Goal: Task Accomplishment & Management: Complete application form

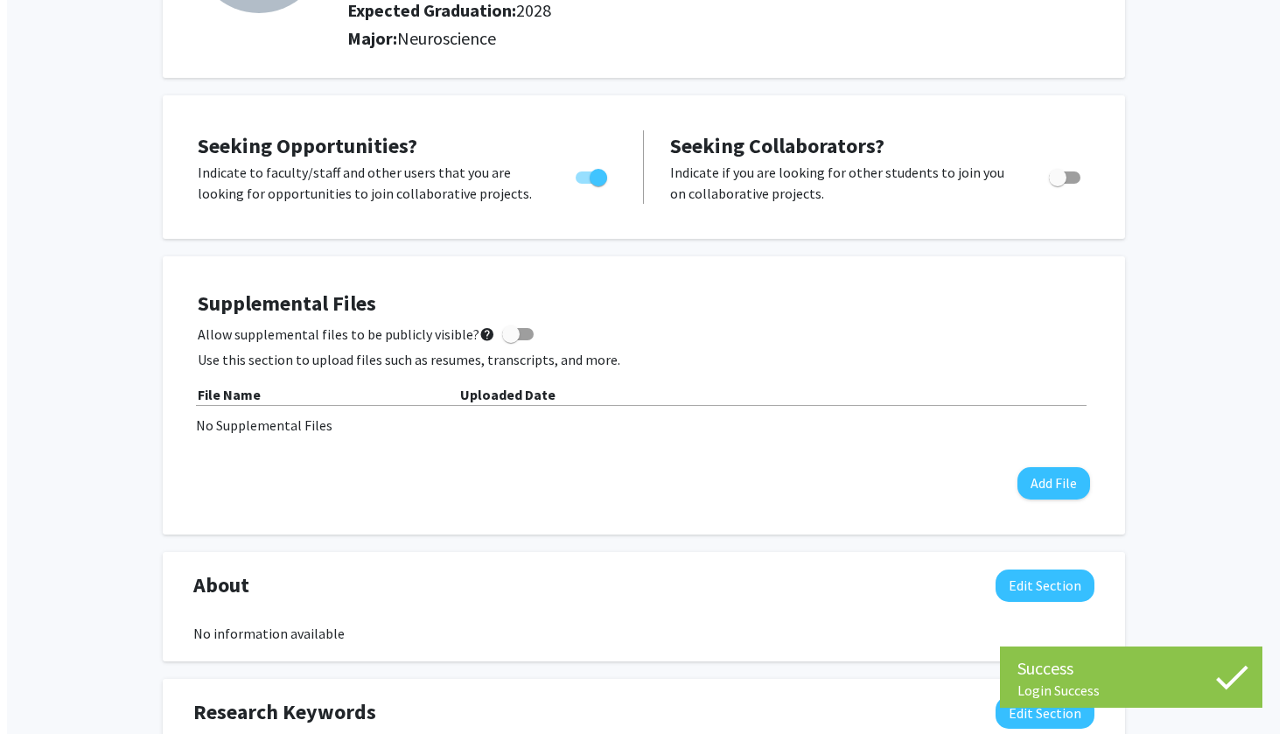
scroll to position [240, 0]
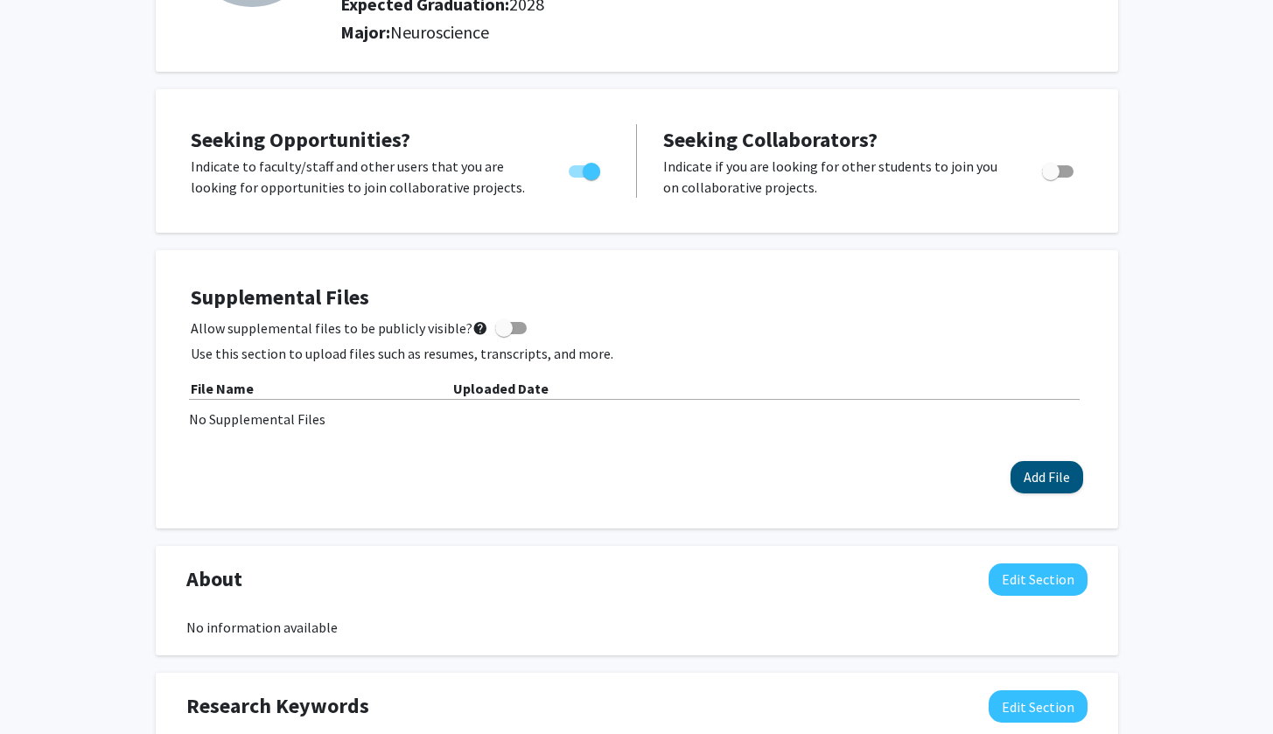
click at [1042, 488] on button "Add File" at bounding box center [1046, 477] width 73 height 32
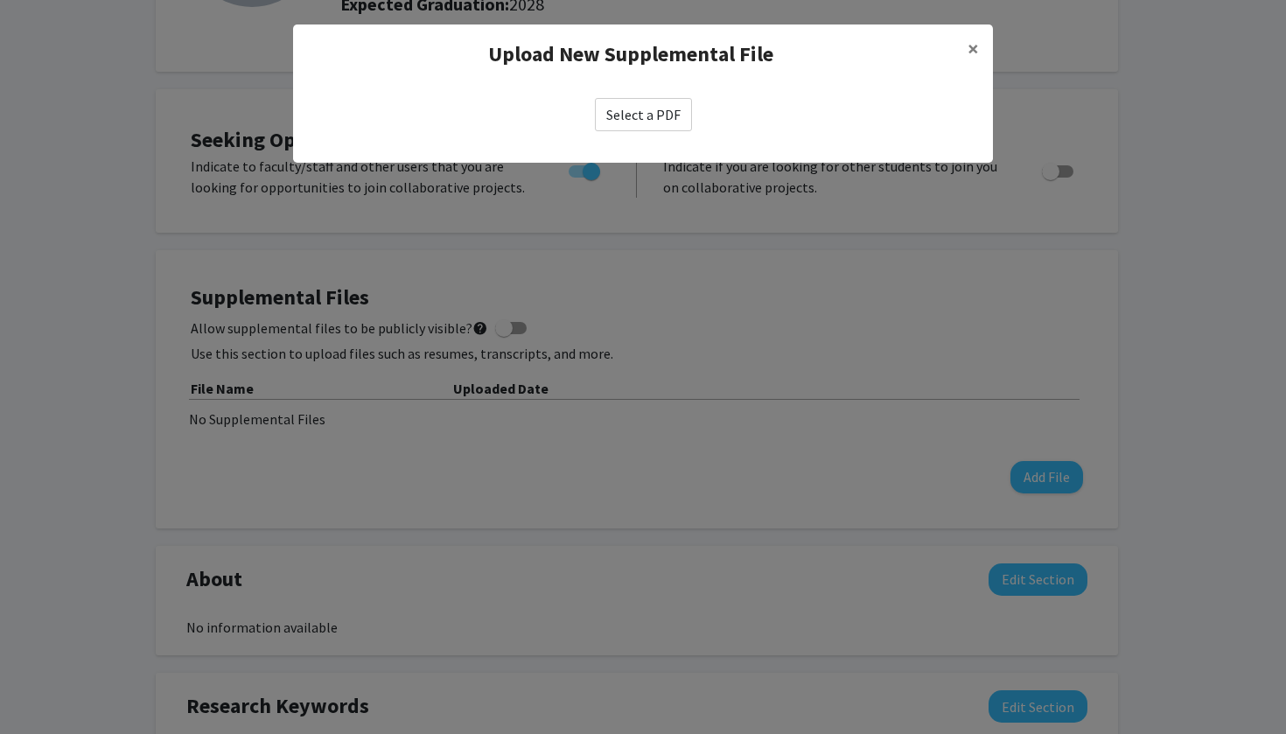
click at [637, 120] on label "Select a PDF" at bounding box center [643, 114] width 97 height 33
click at [0, 0] on input "Select a PDF" at bounding box center [0, 0] width 0 height 0
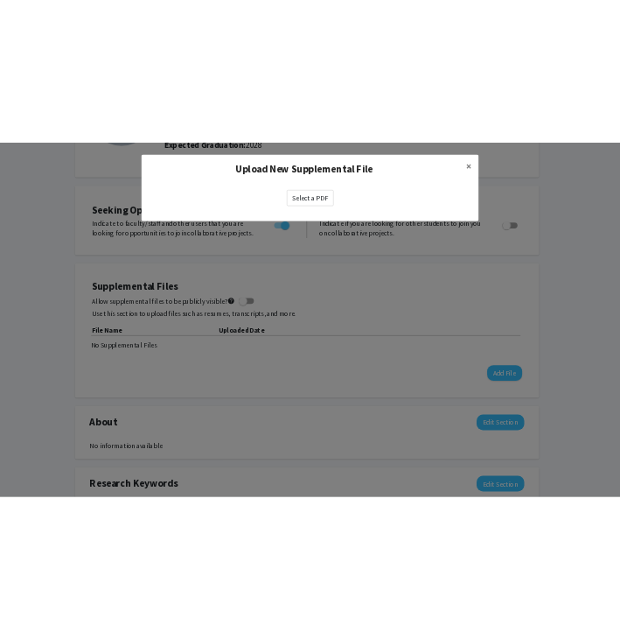
scroll to position [239, 0]
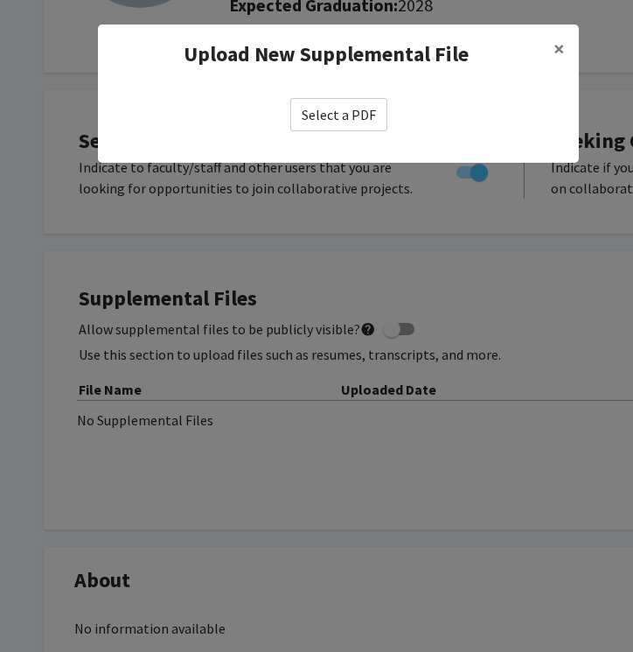
click at [338, 107] on label "Select a PDF" at bounding box center [338, 114] width 97 height 33
click at [0, 0] on input "Select a PDF" at bounding box center [0, 0] width 0 height 0
click at [558, 43] on span "×" at bounding box center [559, 48] width 11 height 27
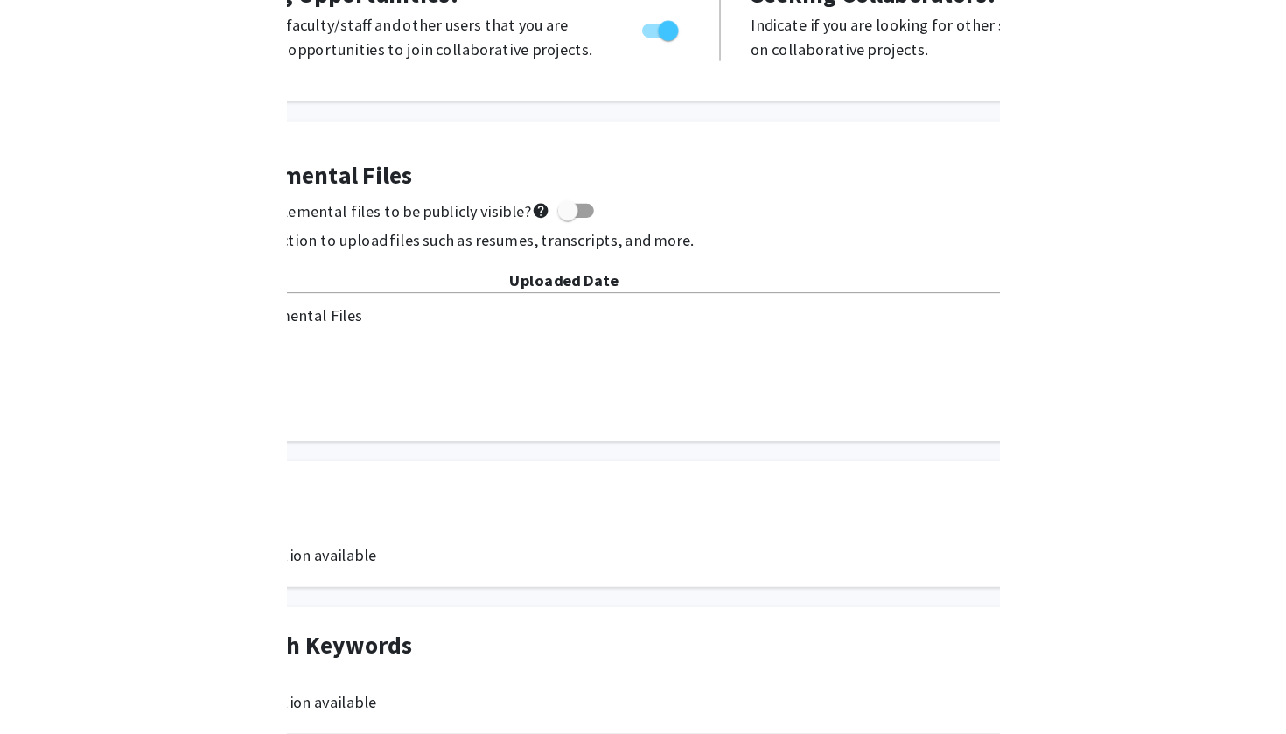
scroll to position [384, 0]
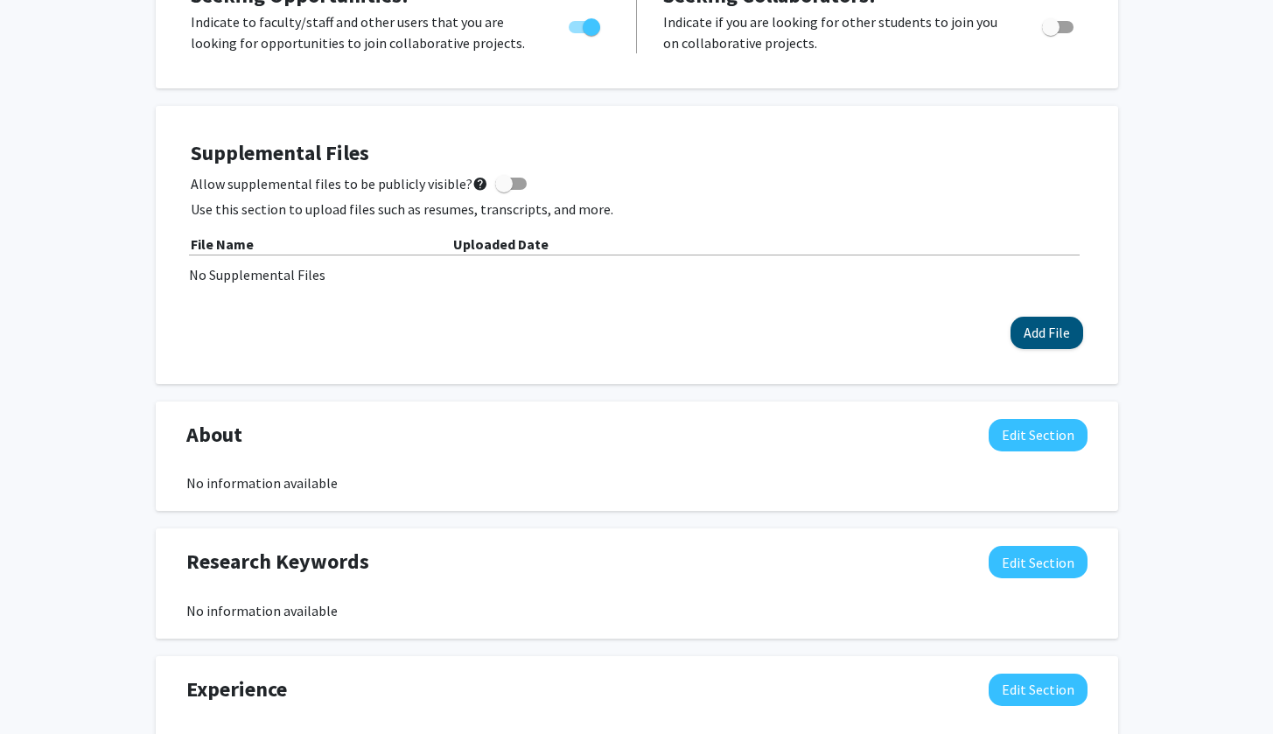
click at [1052, 332] on button "Add File" at bounding box center [1046, 333] width 73 height 32
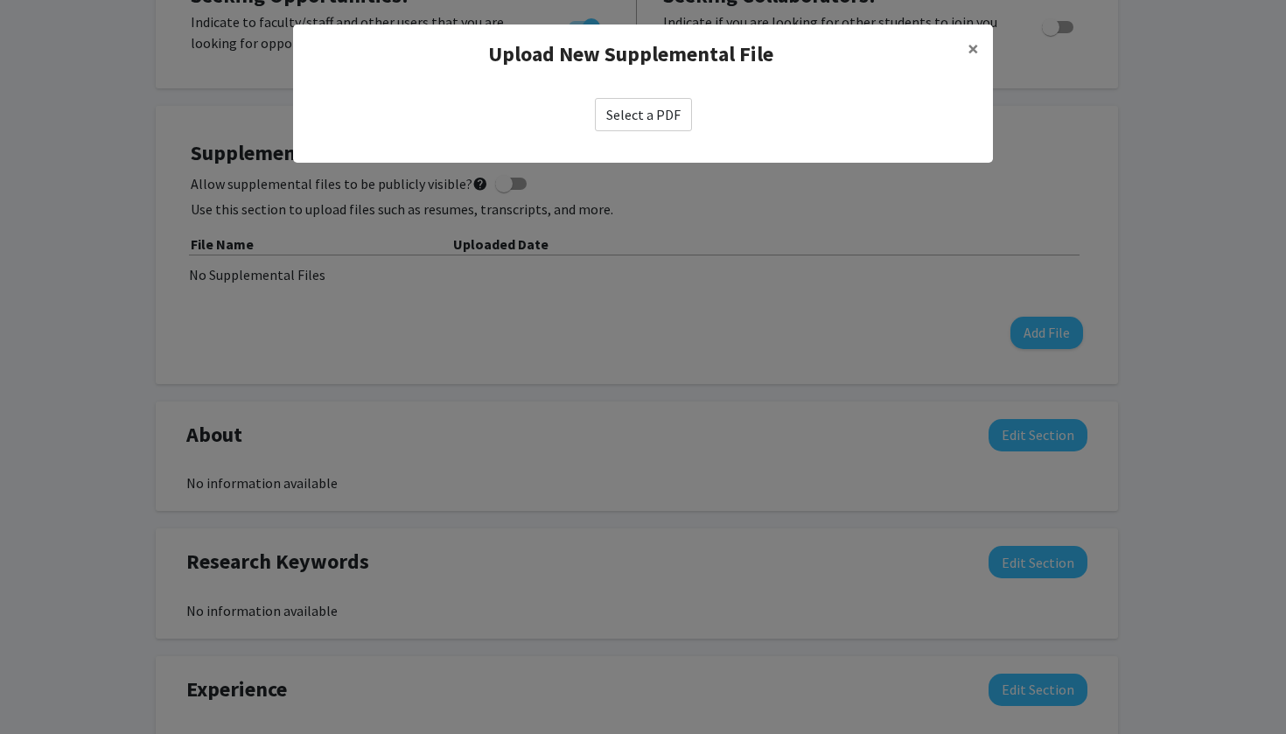
click at [662, 114] on label "Select a PDF" at bounding box center [643, 114] width 97 height 33
click at [0, 0] on input "Select a PDF" at bounding box center [0, 0] width 0 height 0
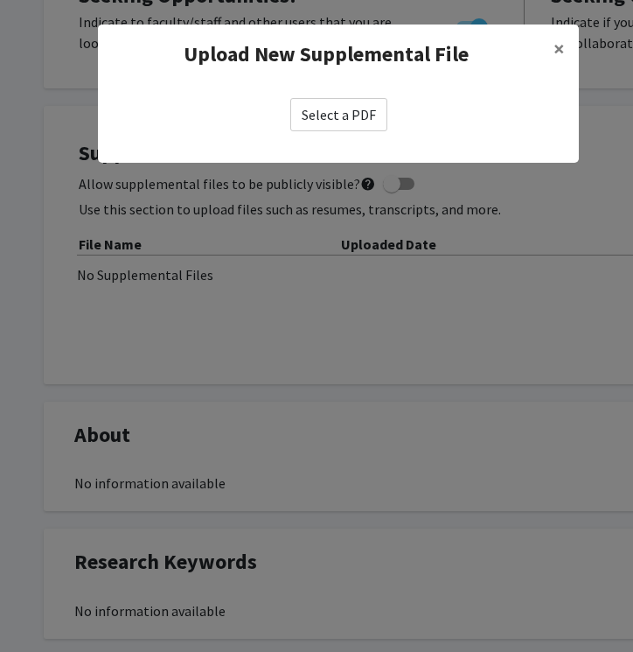
click at [328, 122] on label "Select a PDF" at bounding box center [338, 114] width 97 height 33
click at [0, 0] on input "Select a PDF" at bounding box center [0, 0] width 0 height 0
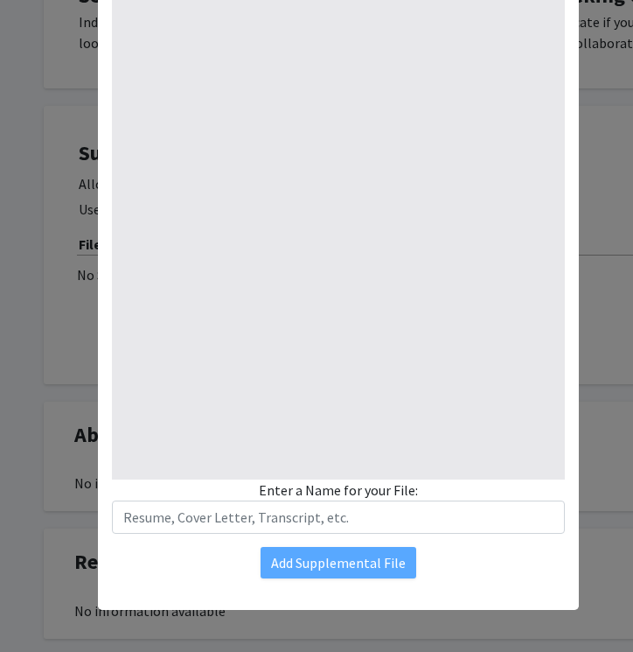
type input "1"
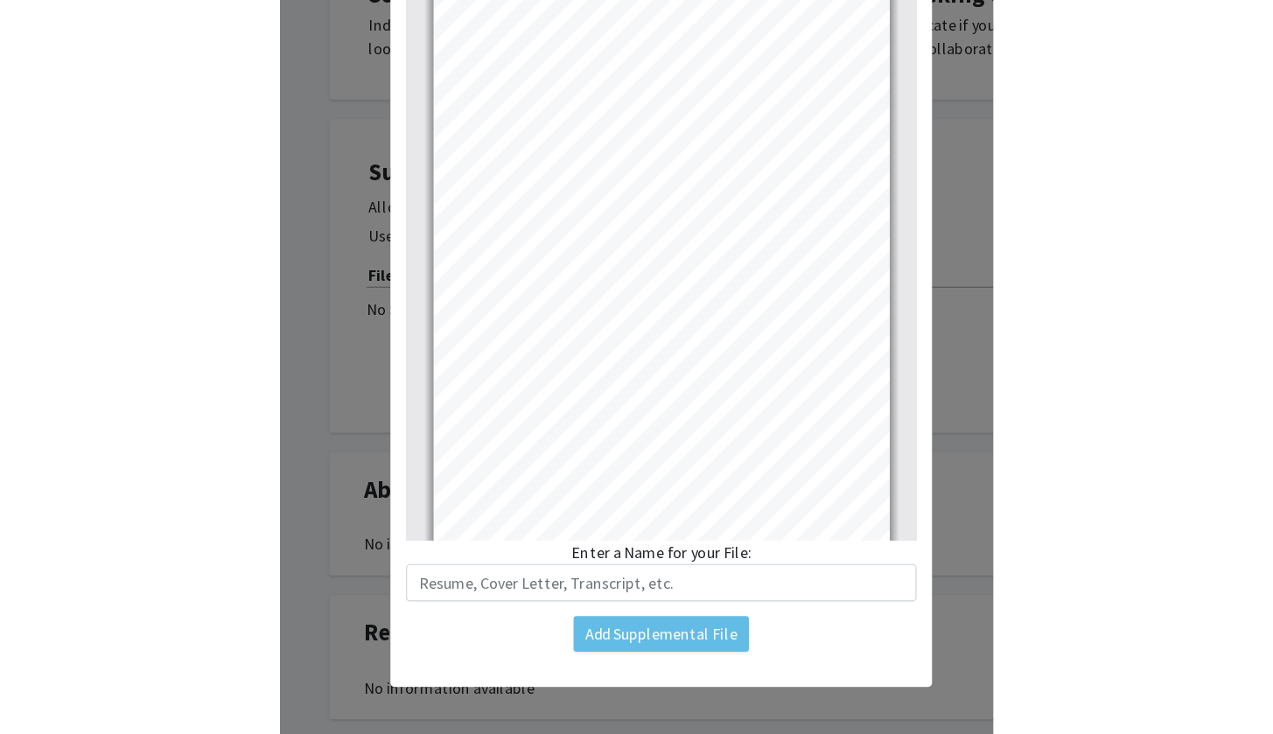
scroll to position [177, 0]
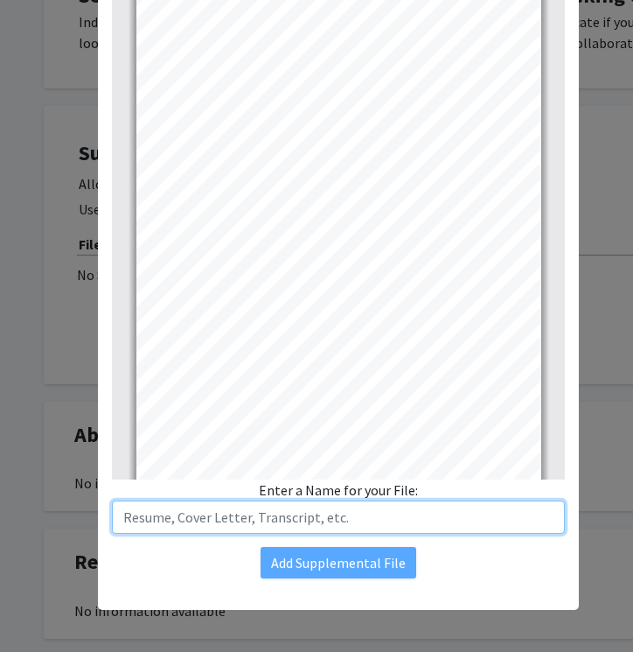
click at [319, 503] on input "text" at bounding box center [338, 516] width 453 height 33
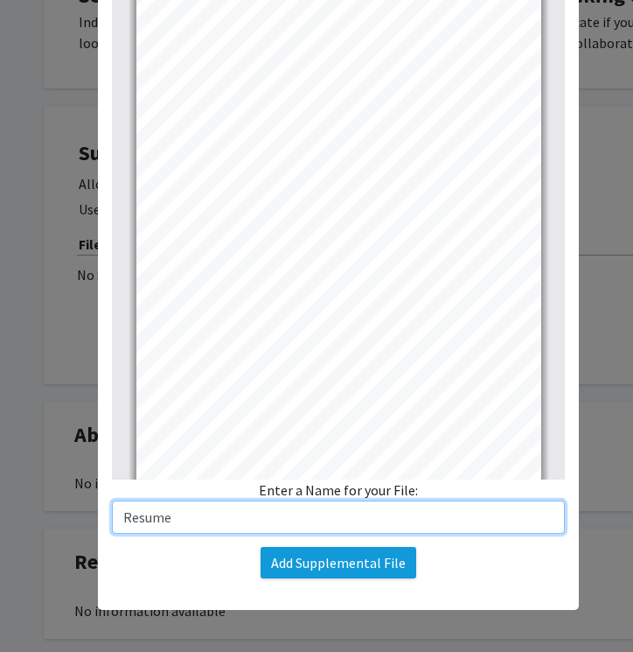
type input "Resume"
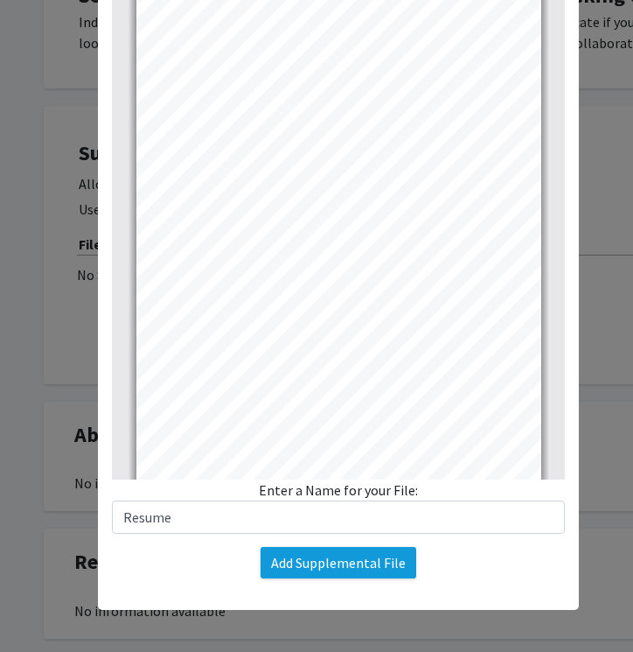
click at [317, 565] on button "Add Supplemental File" at bounding box center [339, 562] width 156 height 31
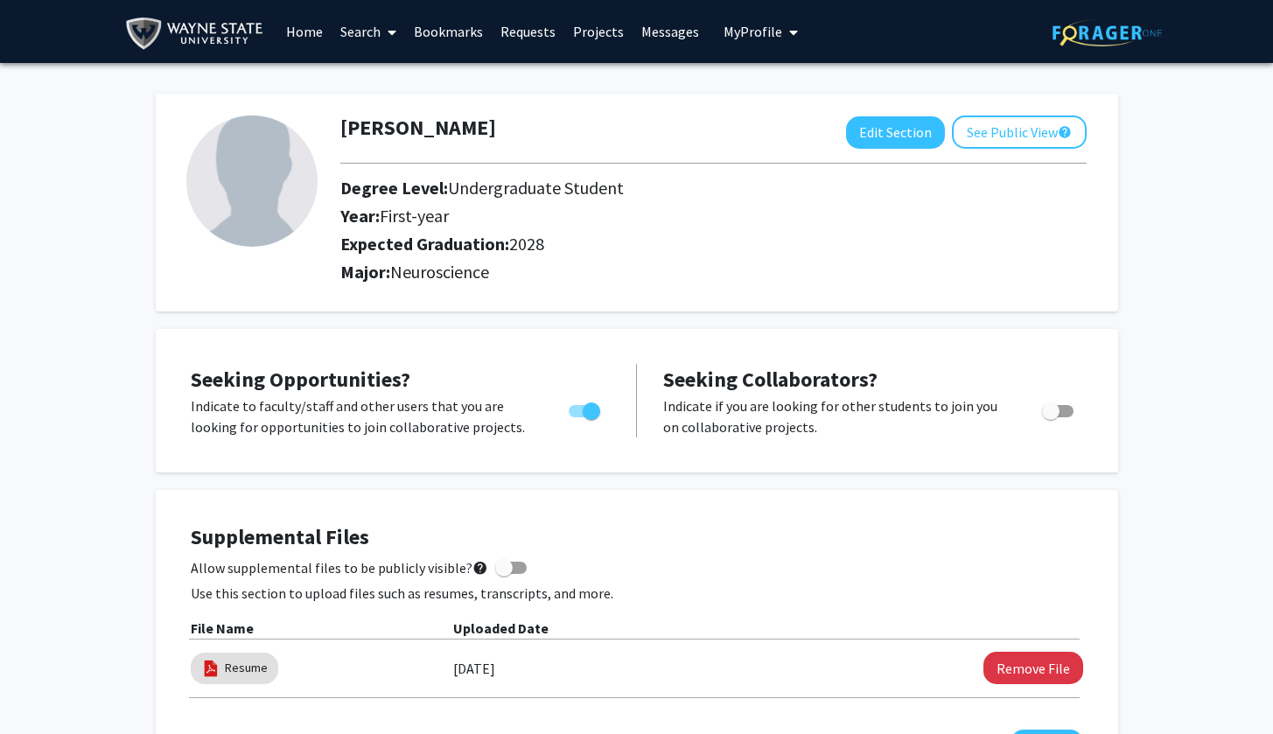
scroll to position [0, 0]
click at [1038, 132] on button "See Public View help" at bounding box center [1019, 131] width 135 height 33
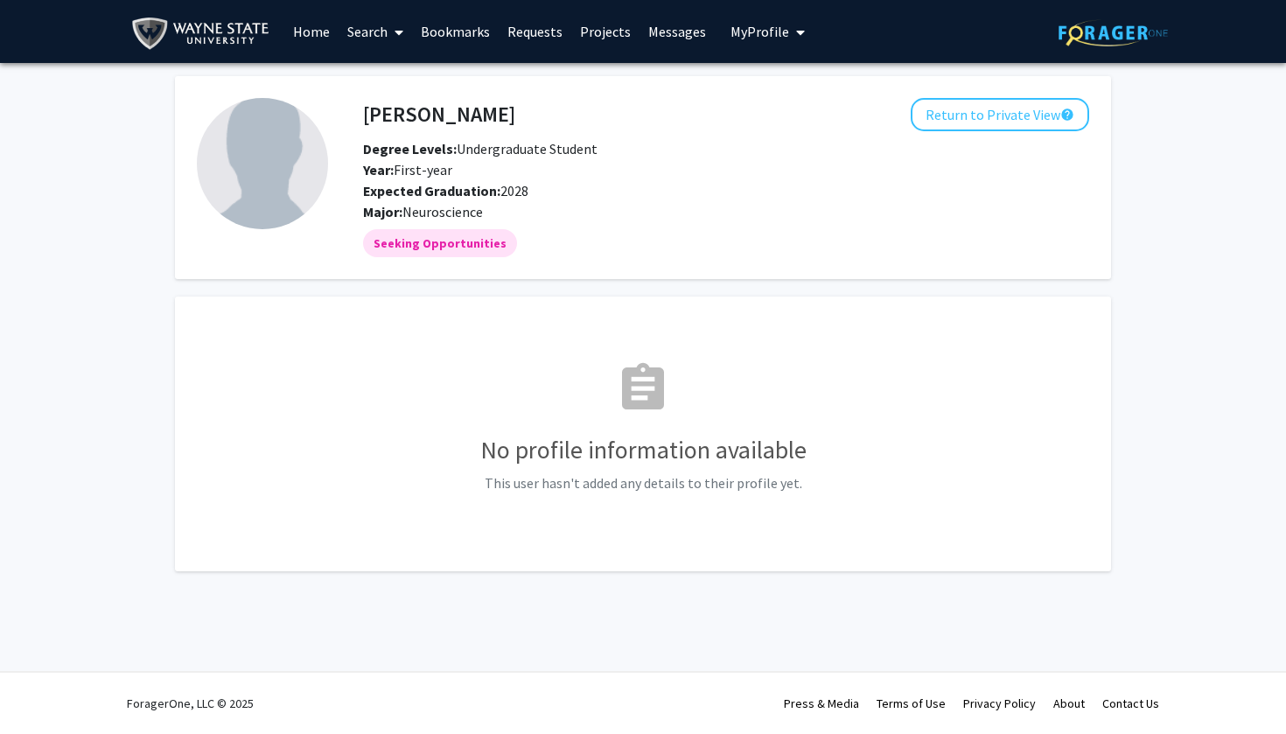
click at [618, 36] on link "Projects" at bounding box center [605, 31] width 68 height 61
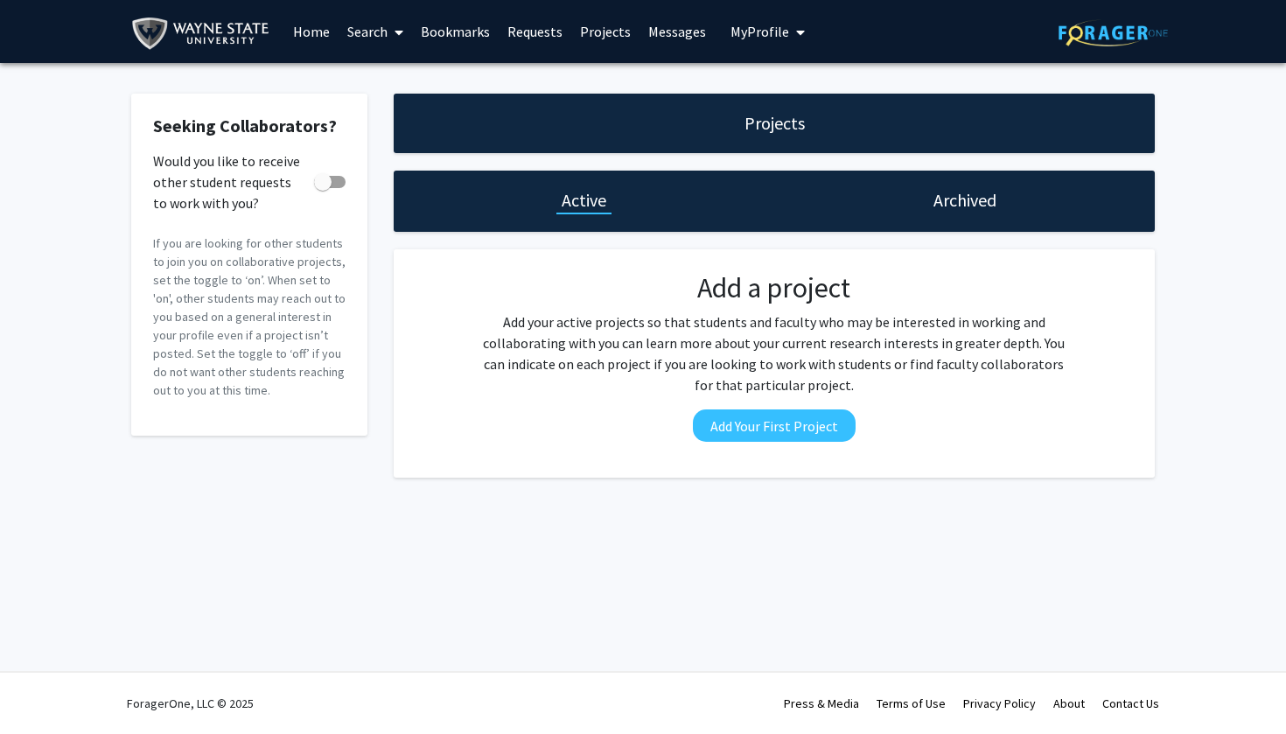
click at [590, 143] on div "Projects" at bounding box center [774, 123] width 761 height 59
click at [522, 31] on link "Requests" at bounding box center [535, 31] width 73 height 61
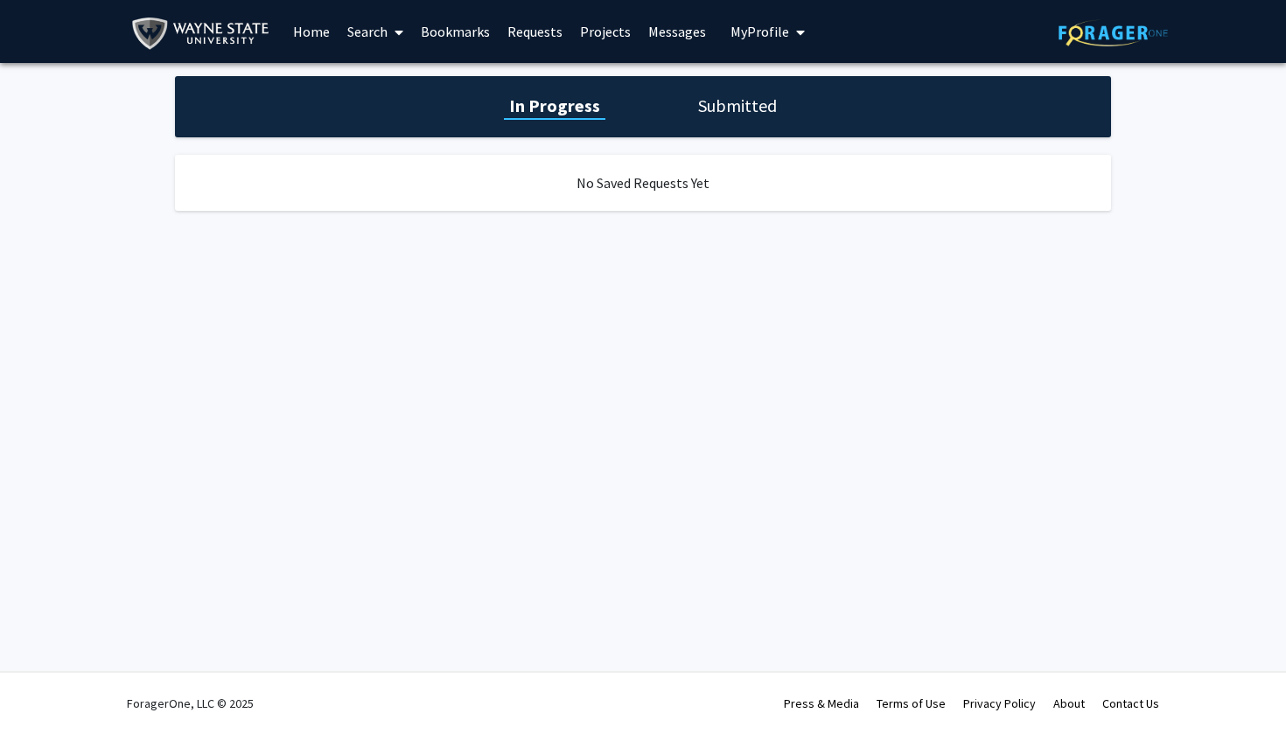
click at [459, 31] on link "Bookmarks" at bounding box center [455, 31] width 87 height 61
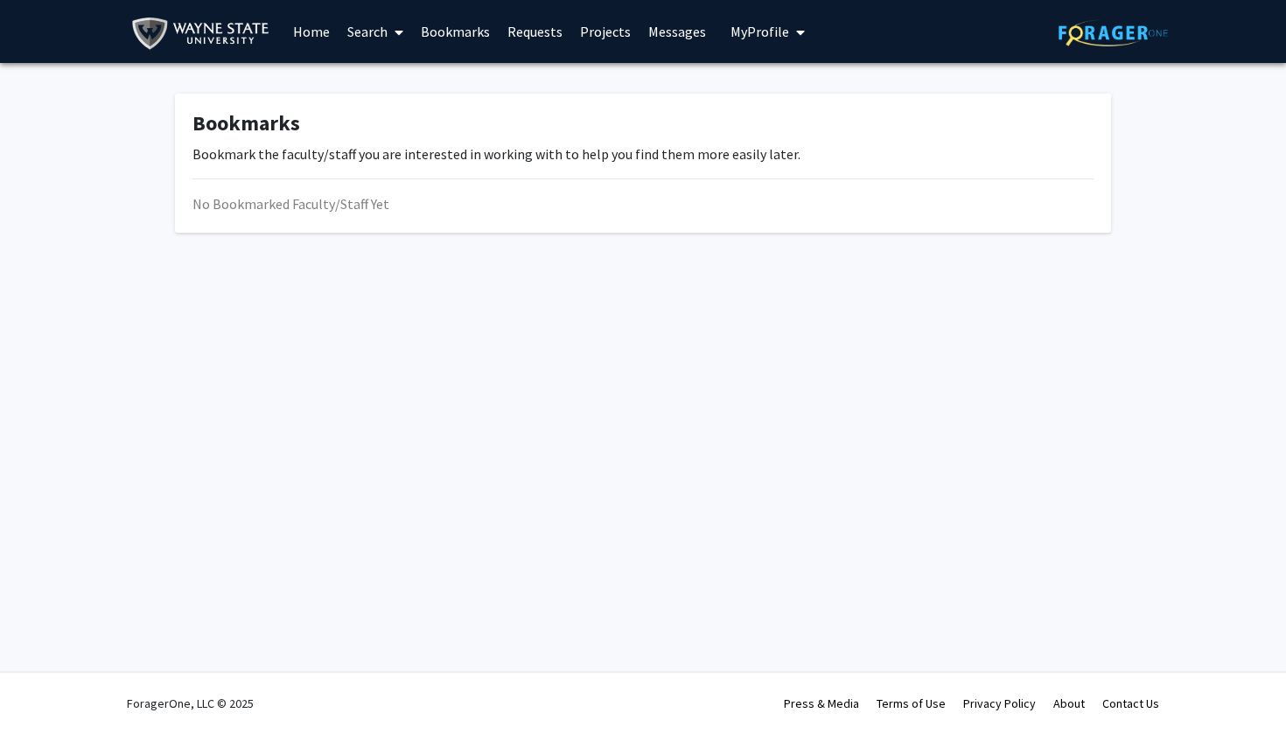
click at [392, 32] on span at bounding box center [396, 32] width 16 height 61
click at [318, 33] on link "Home" at bounding box center [311, 31] width 54 height 61
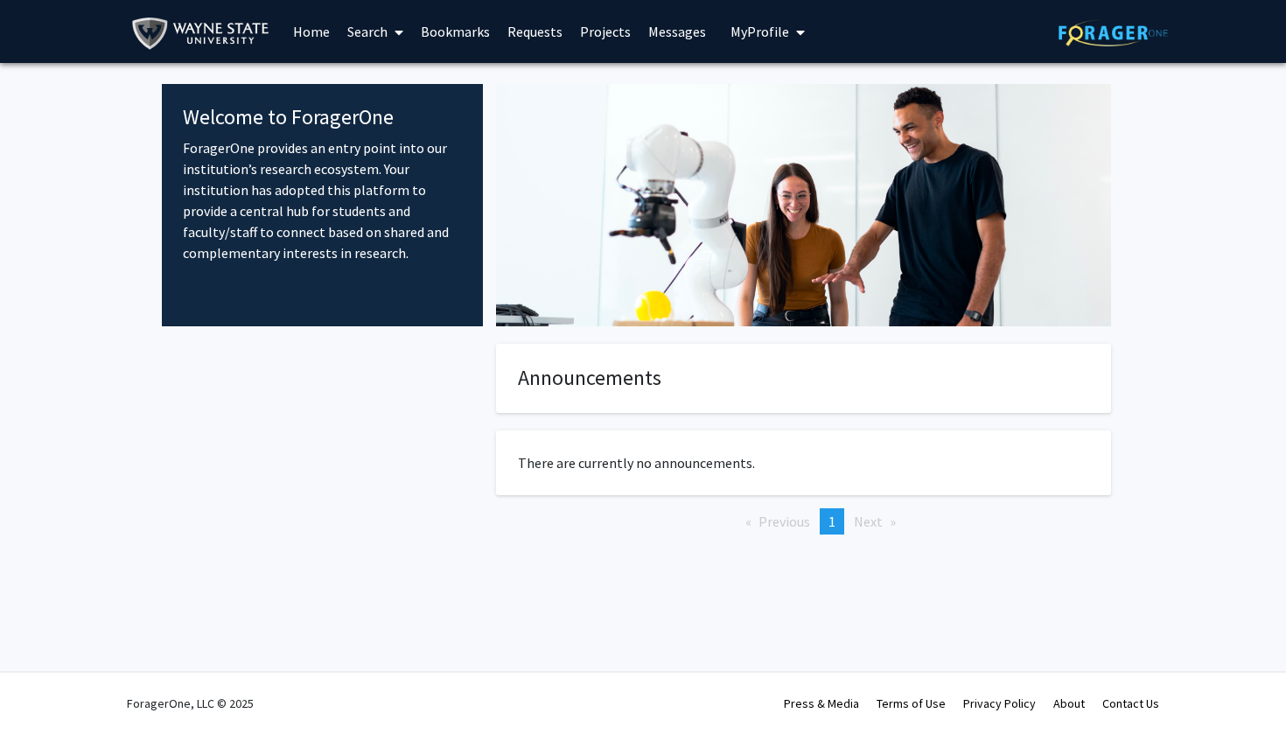
click at [461, 512] on div at bounding box center [322, 467] width 321 height 247
click at [601, 28] on link "Projects" at bounding box center [605, 31] width 68 height 61
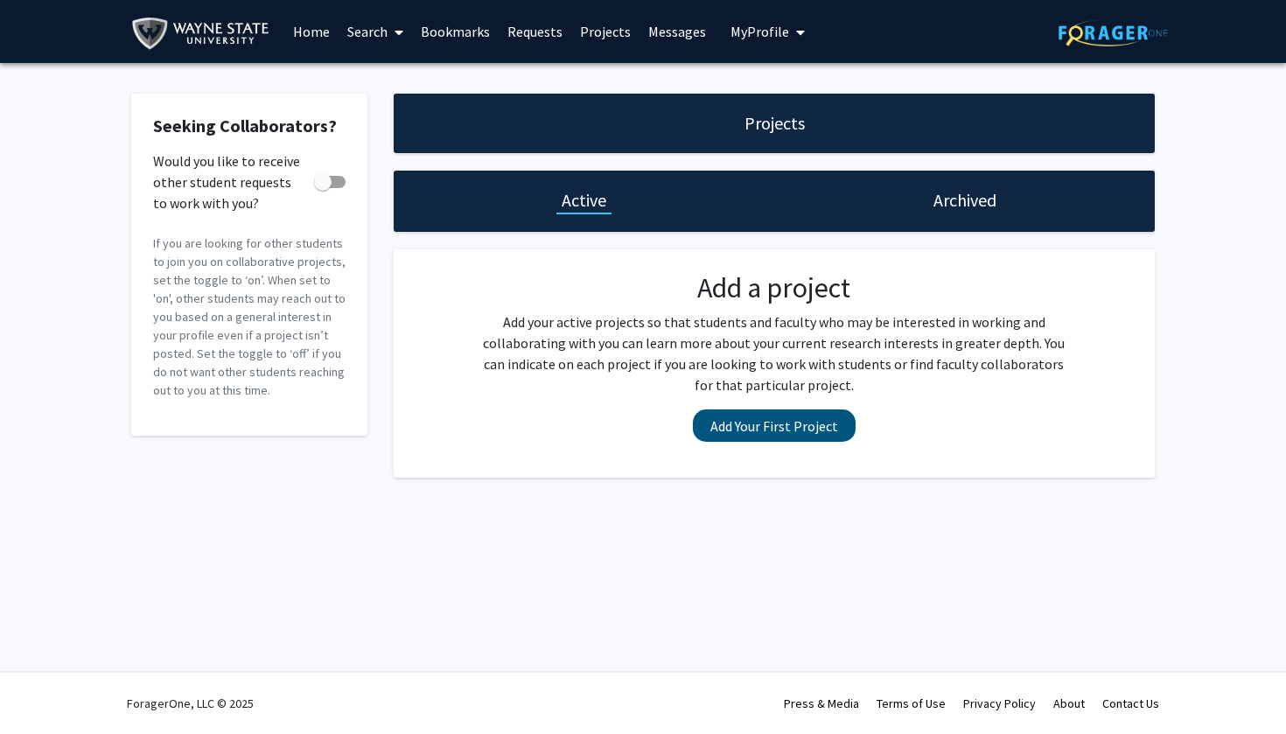
click at [748, 428] on button "Add Your First Project" at bounding box center [774, 425] width 163 height 32
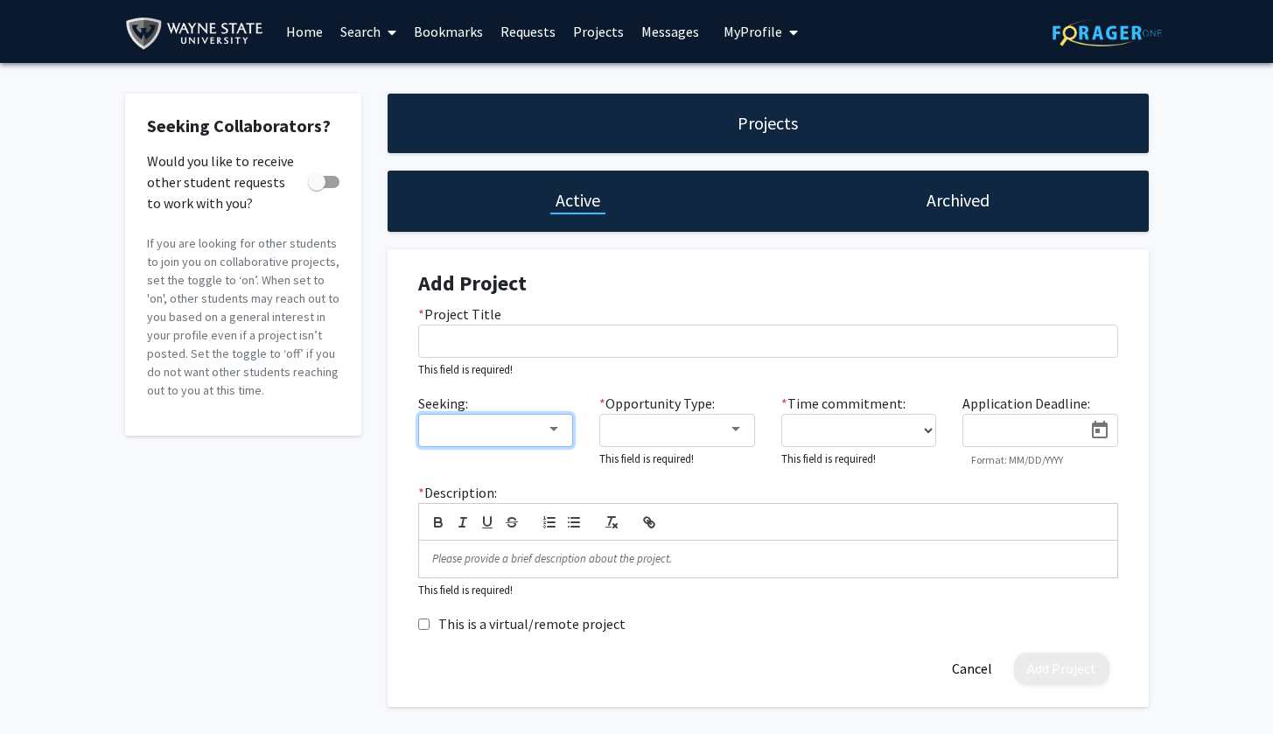
click at [510, 427] on div at bounding box center [488, 429] width 117 height 21
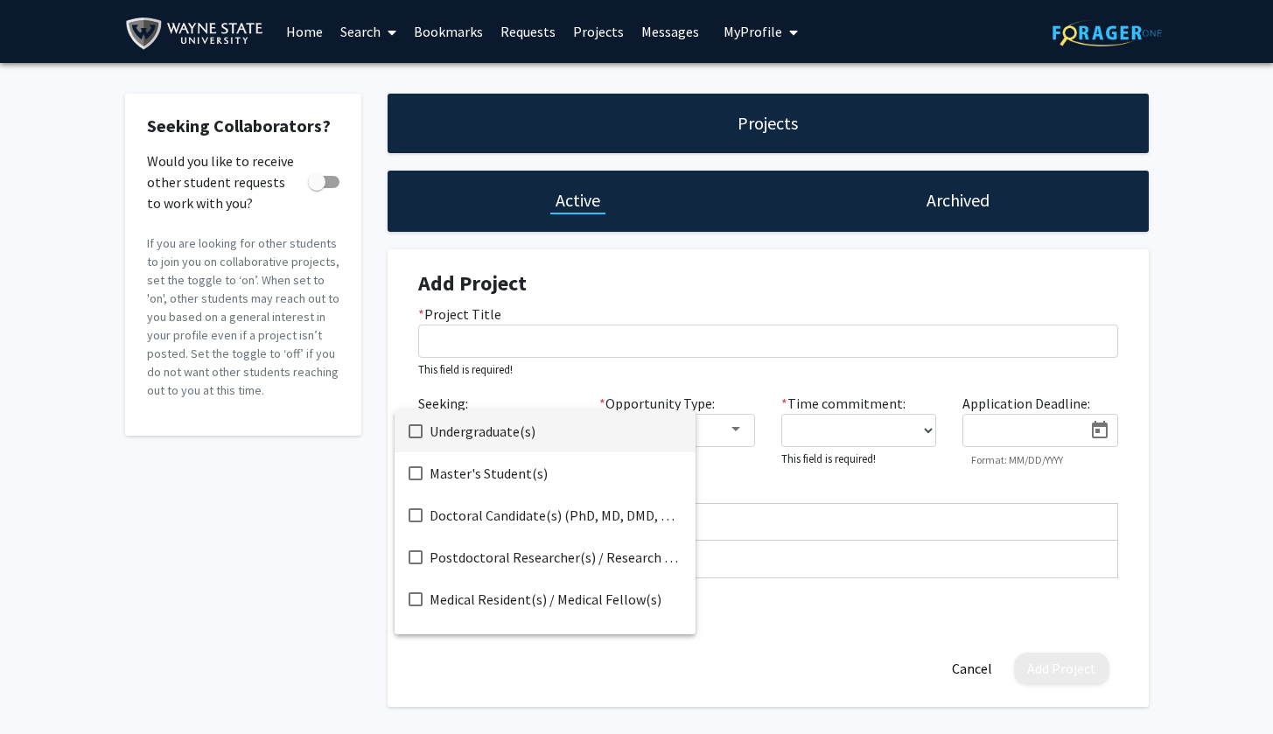
click at [574, 373] on div at bounding box center [636, 367] width 1273 height 734
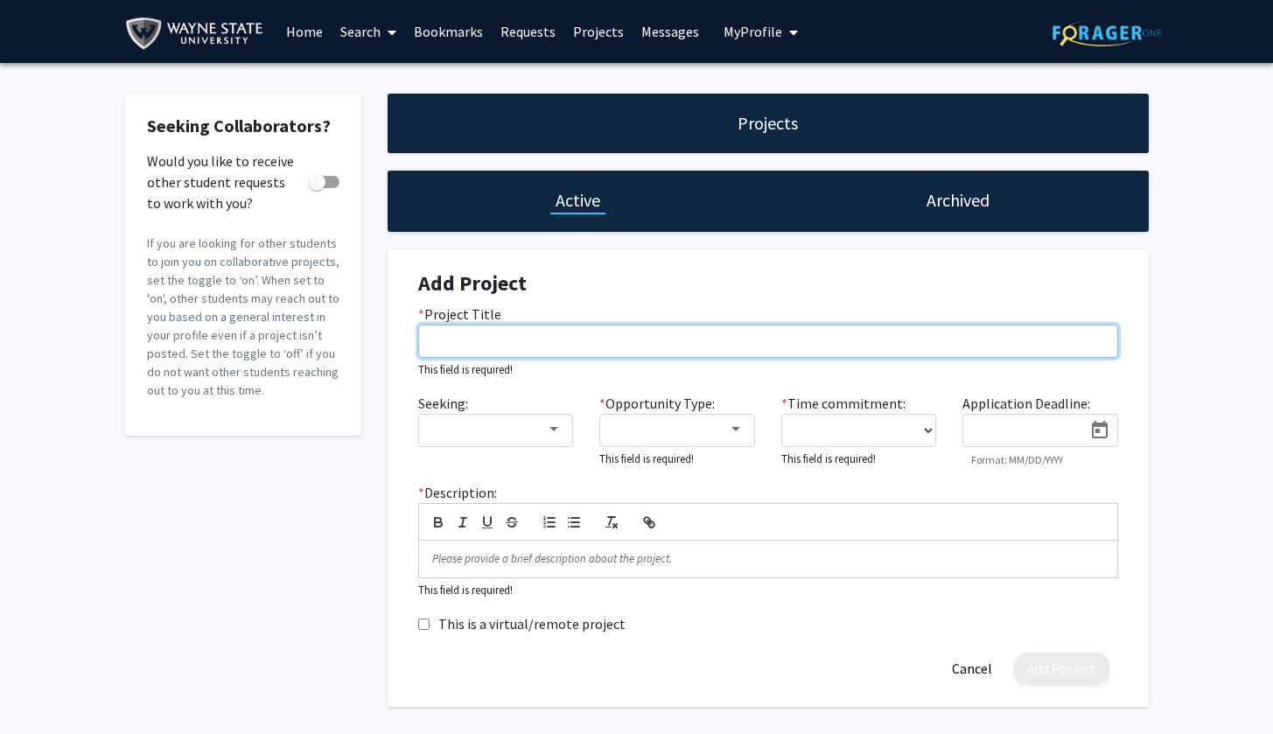
click at [567, 346] on input "* Project Title" at bounding box center [768, 341] width 700 height 33
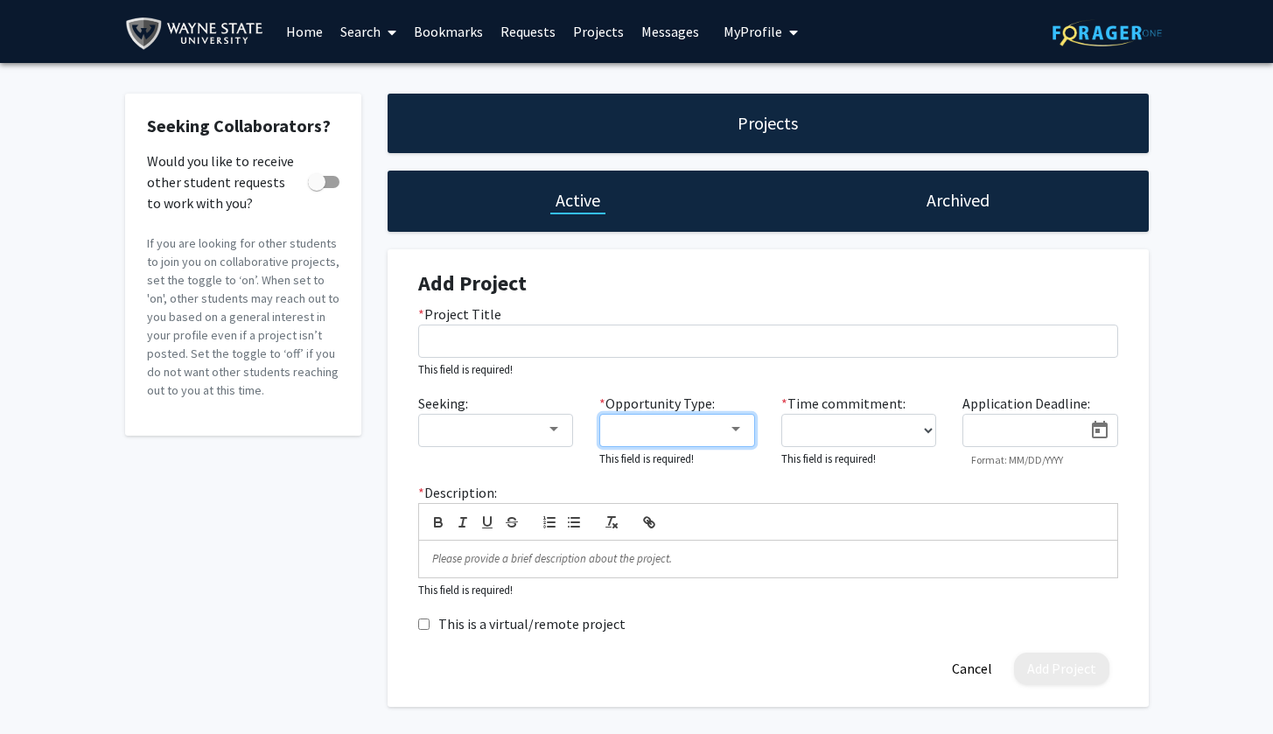
click at [675, 432] on div at bounding box center [669, 429] width 117 height 21
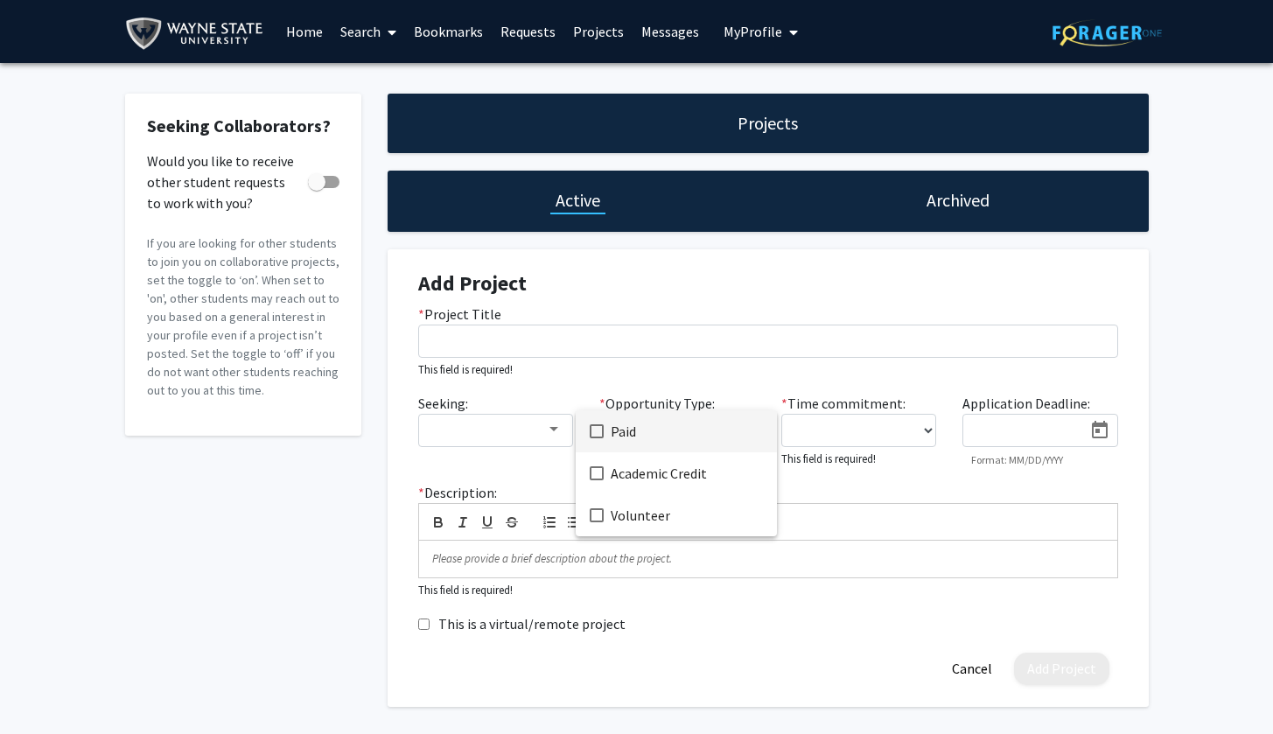
click at [678, 387] on div at bounding box center [636, 367] width 1273 height 734
